Goal: Use online tool/utility: Utilize a website feature to perform a specific function

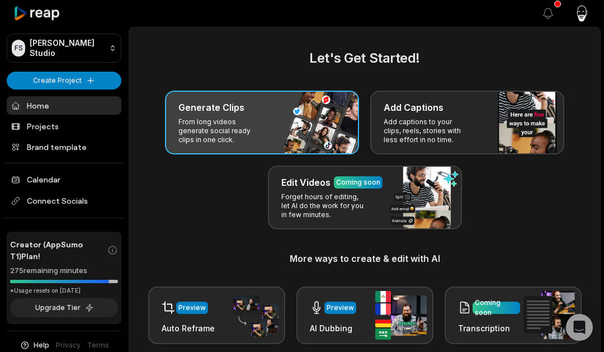
click at [195, 123] on p "From long videos generate social ready clips in one click." at bounding box center [222, 131] width 87 height 27
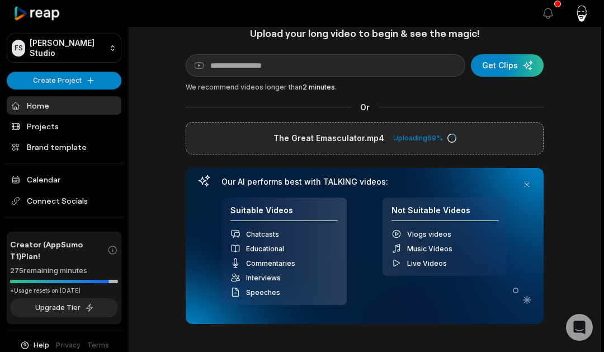
scroll to position [22, 0]
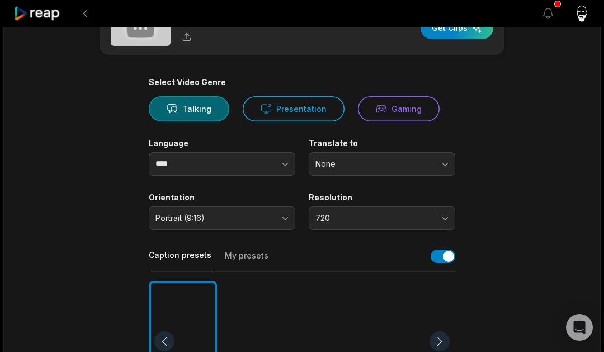
scroll to position [43, 0]
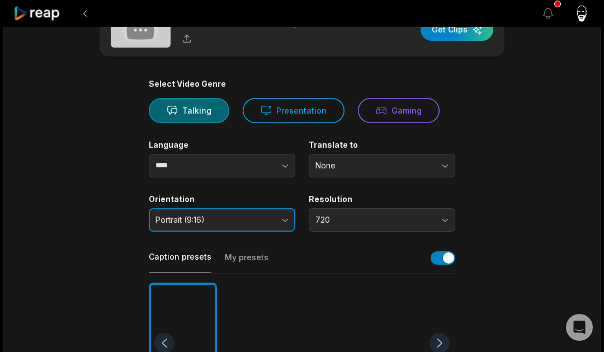
click at [284, 221] on button "Portrait (9:16)" at bounding box center [222, 220] width 147 height 24
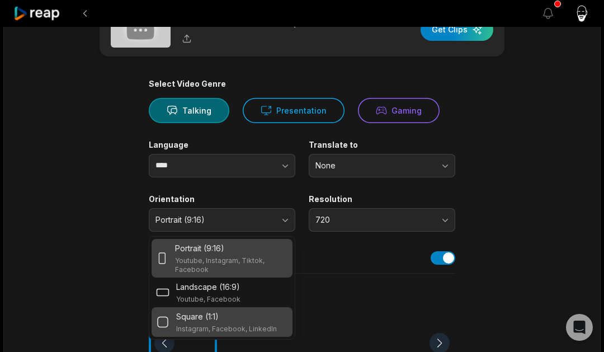
click at [230, 320] on div "Square (1:1)" at bounding box center [226, 317] width 101 height 12
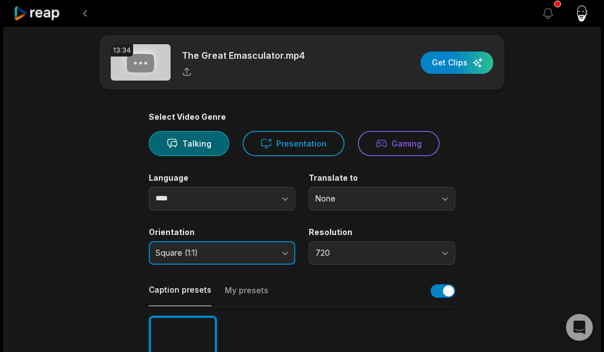
scroll to position [0, 0]
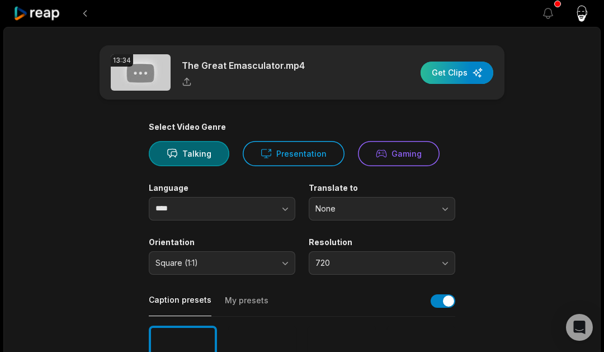
click at [458, 68] on div "button" at bounding box center [457, 73] width 73 height 22
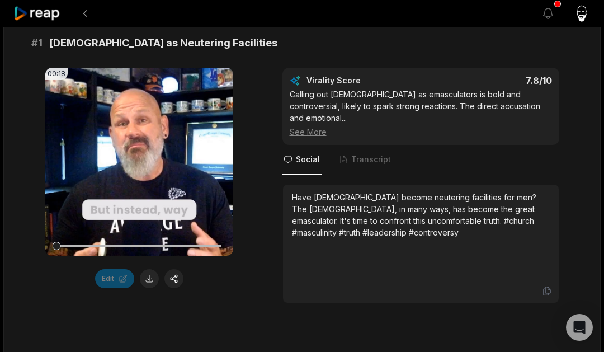
scroll to position [190, 0]
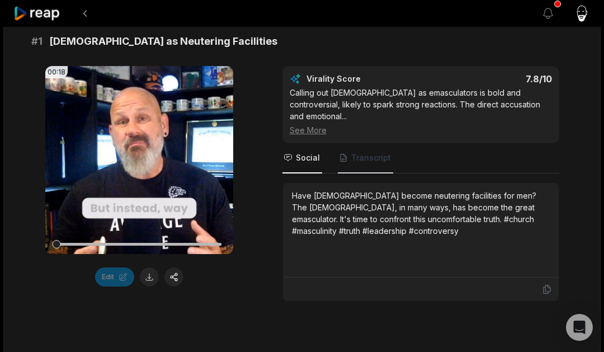
click at [358, 152] on span "Transcript" at bounding box center [371, 157] width 40 height 11
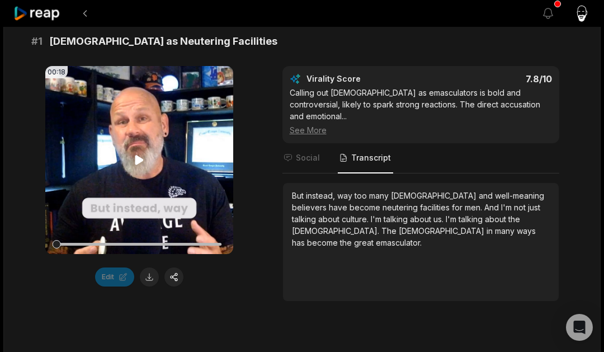
click at [138, 162] on icon at bounding box center [139, 161] width 8 height 10
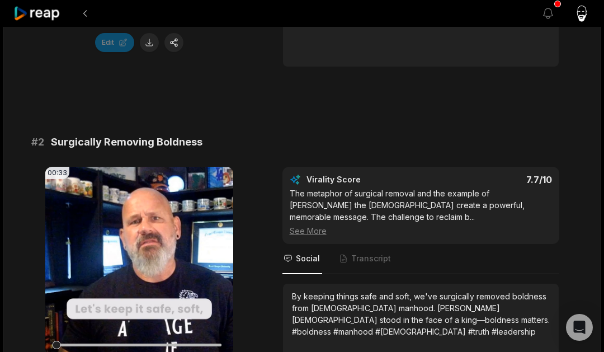
scroll to position [428, 0]
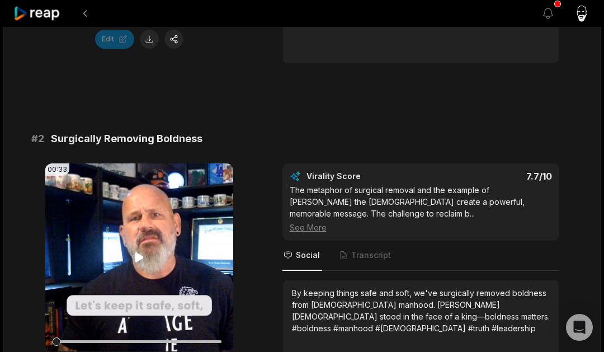
click at [133, 251] on icon at bounding box center [139, 257] width 13 height 13
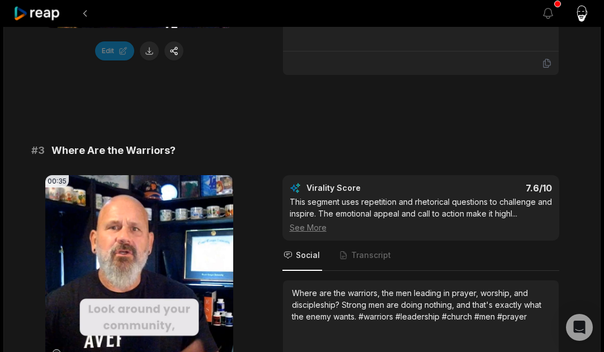
scroll to position [778, 0]
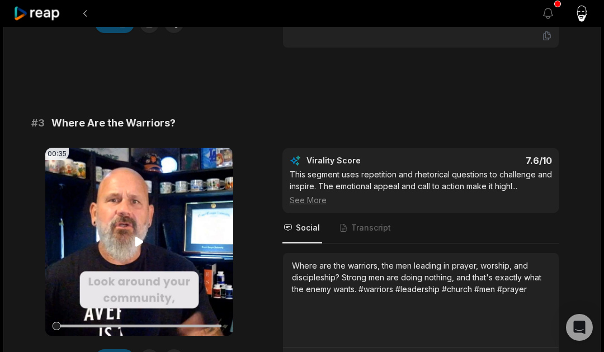
click at [119, 207] on video "Your browser does not support mp4 format." at bounding box center [139, 242] width 188 height 188
click at [353, 222] on span "Transcript" at bounding box center [371, 227] width 40 height 11
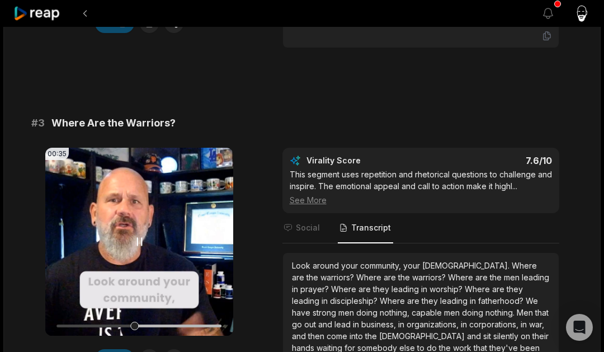
click at [140, 235] on icon at bounding box center [139, 241] width 13 height 13
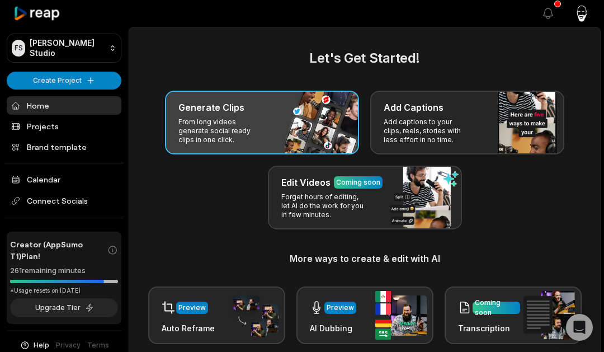
click at [275, 118] on div "Generate Clips From long videos generate social ready clips in one click." at bounding box center [262, 123] width 194 height 64
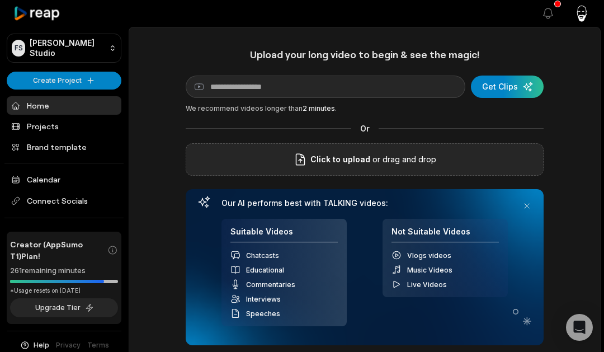
click at [340, 164] on span "Click to upload" at bounding box center [341, 159] width 60 height 13
click at [0, 0] on input "Click to upload" at bounding box center [0, 0] width 0 height 0
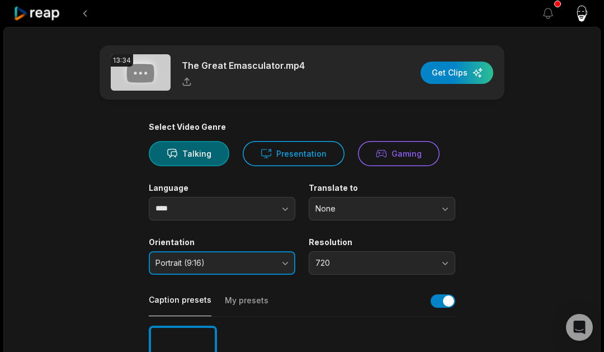
click at [195, 265] on span "Portrait (9:16)" at bounding box center [215, 263] width 118 height 10
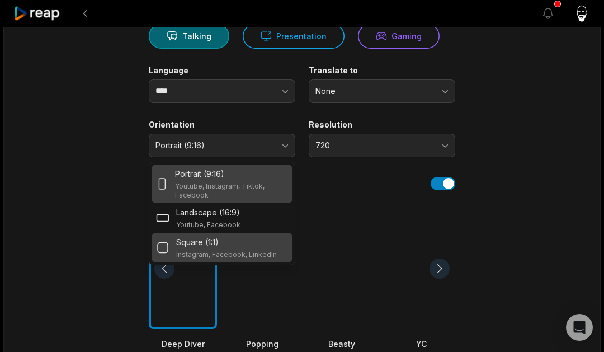
scroll to position [119, 0]
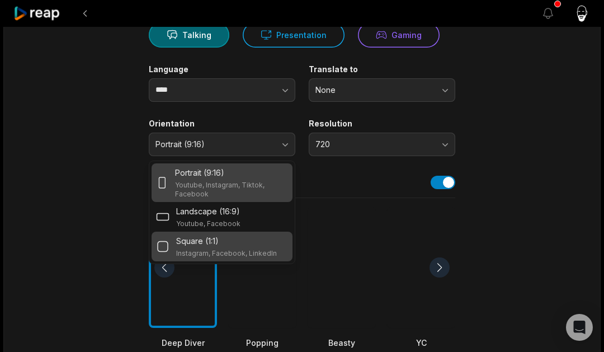
click at [214, 250] on p "Instagram, Facebook, LinkedIn" at bounding box center [226, 253] width 101 height 9
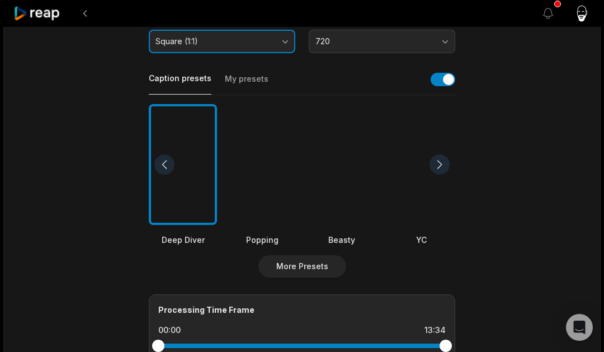
scroll to position [309, 0]
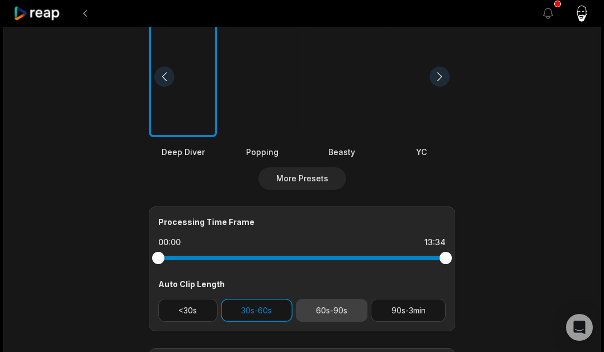
click at [347, 311] on button "60s-90s" at bounding box center [332, 310] width 72 height 23
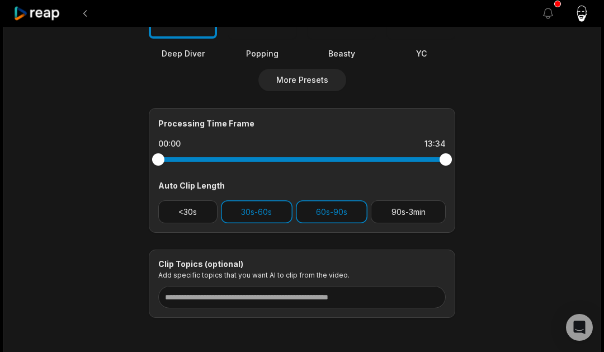
scroll to position [411, 0]
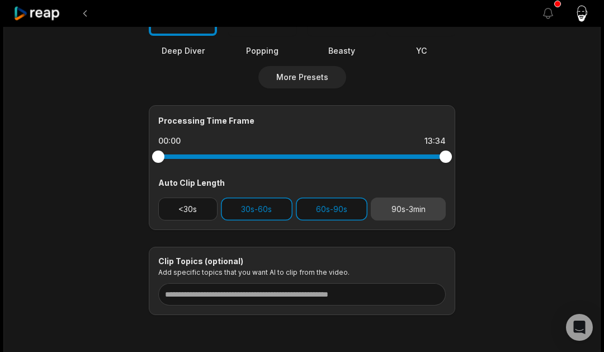
click at [397, 217] on button "90s-3min" at bounding box center [408, 209] width 75 height 23
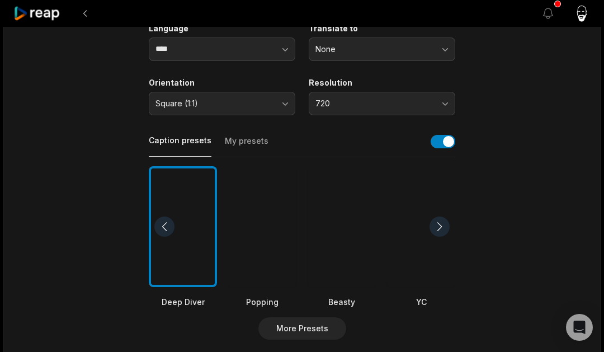
scroll to position [0, 0]
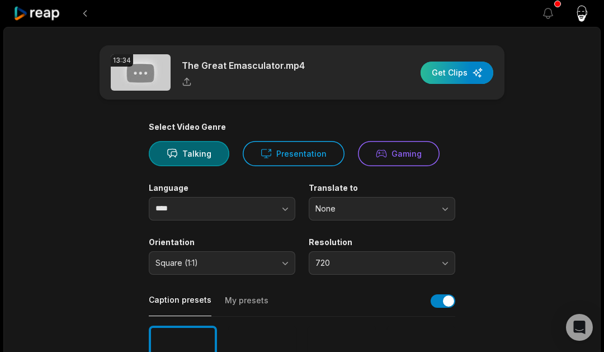
click at [447, 73] on div "button" at bounding box center [457, 73] width 73 height 22
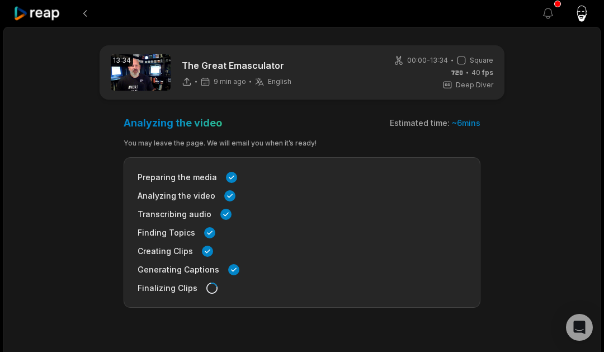
scroll to position [40, 0]
